Goal: Task Accomplishment & Management: Manage account settings

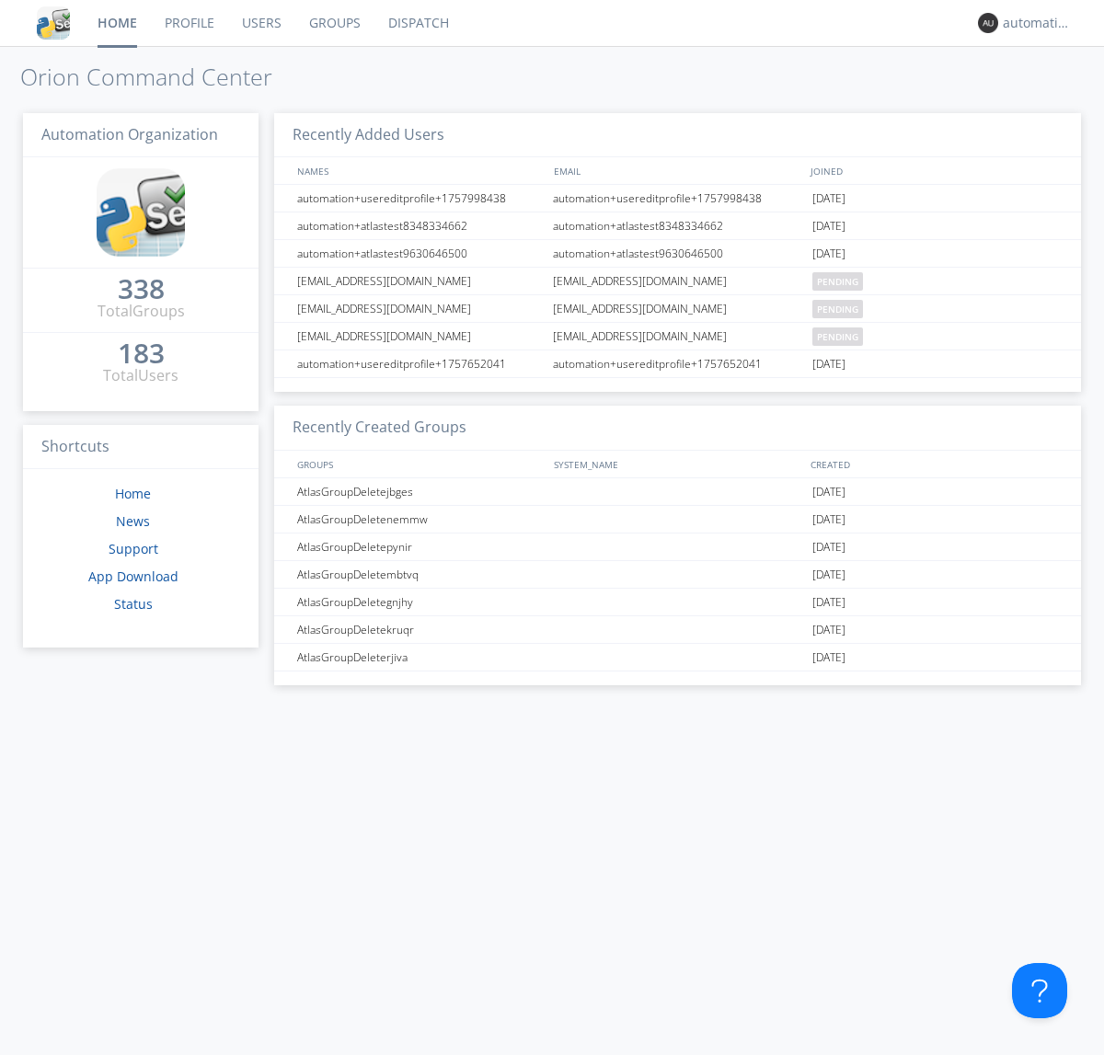
click at [417, 23] on link "Dispatch" at bounding box center [418, 23] width 88 height 46
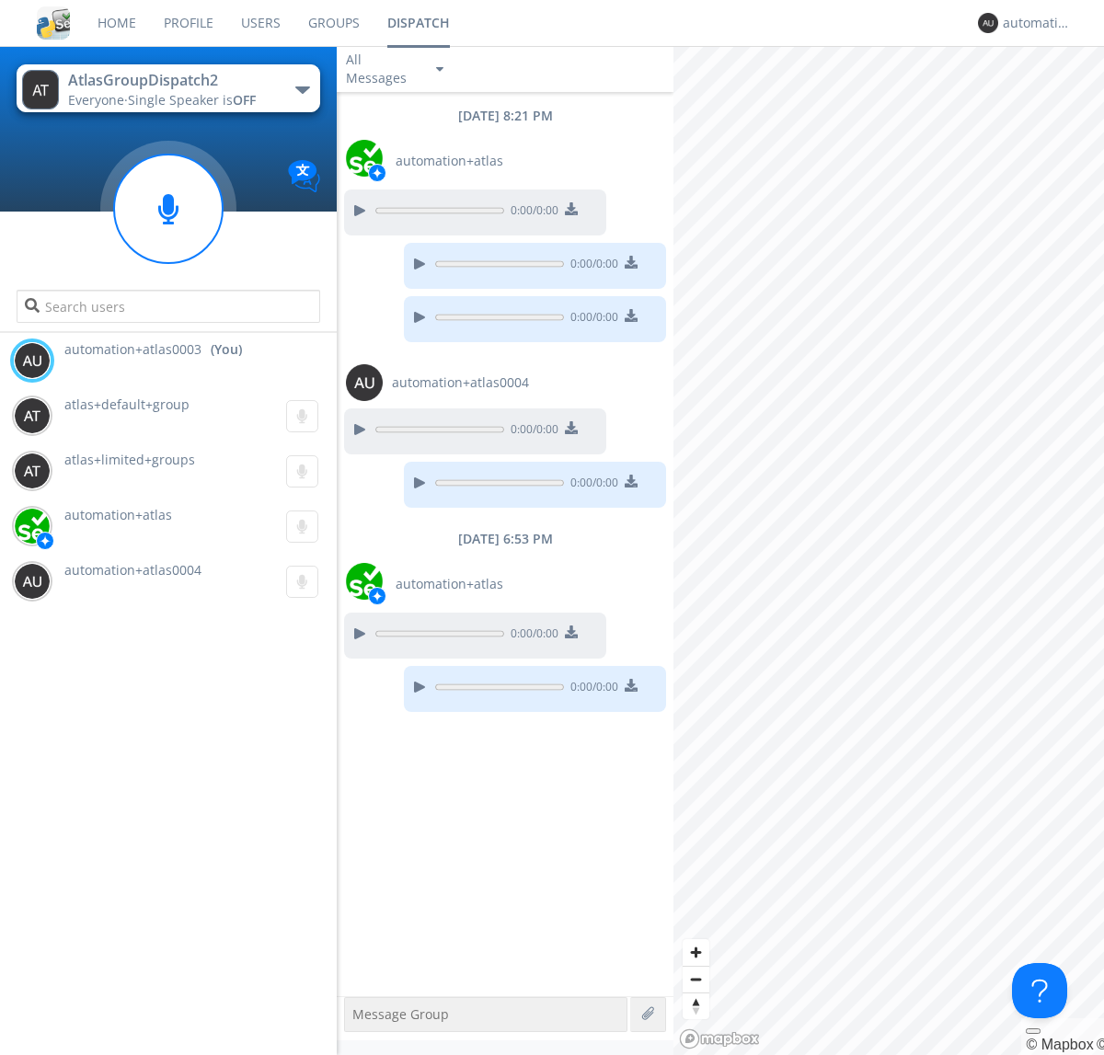
click at [302, 89] on div "button" at bounding box center [302, 89] width 15 height 7
click at [0, 0] on span "AtlasGroupDispatch" at bounding box center [0, 0] width 0 height 0
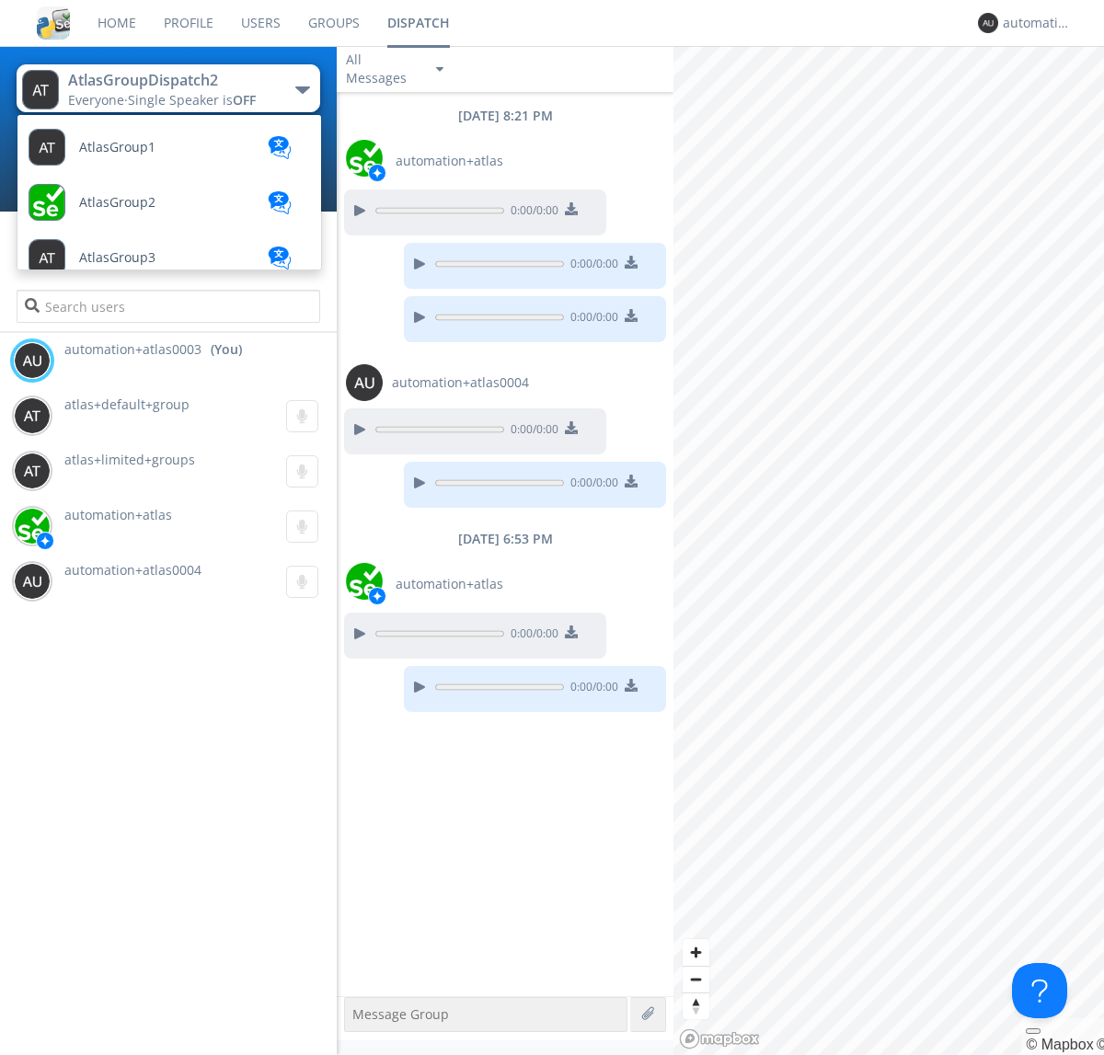
scroll to position [603, 0]
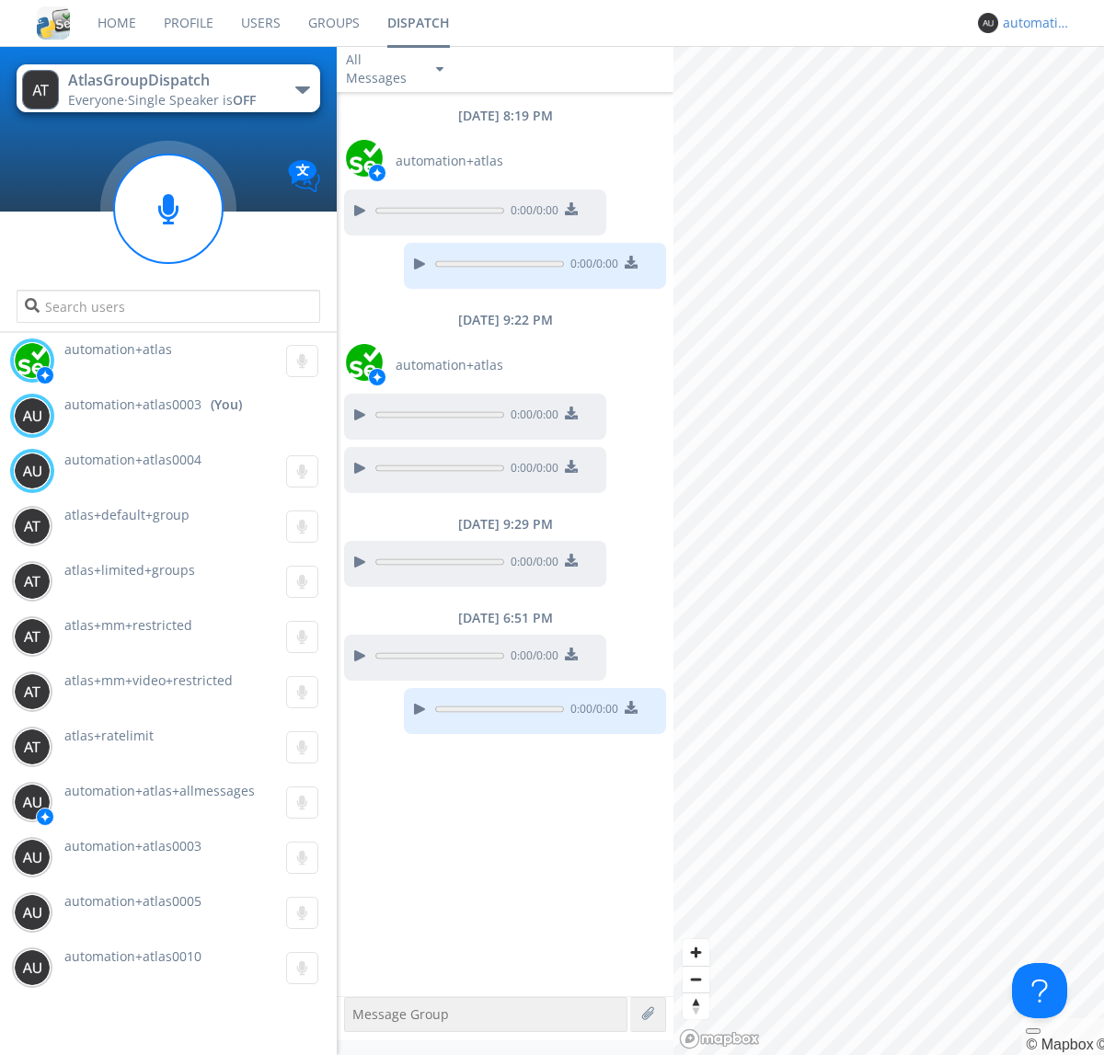
click at [1032, 23] on div "automation+atlas0003" at bounding box center [1037, 23] width 69 height 18
click at [1046, 97] on div "Log Out" at bounding box center [1046, 97] width 95 height 33
